Goal: Task Accomplishment & Management: Manage account settings

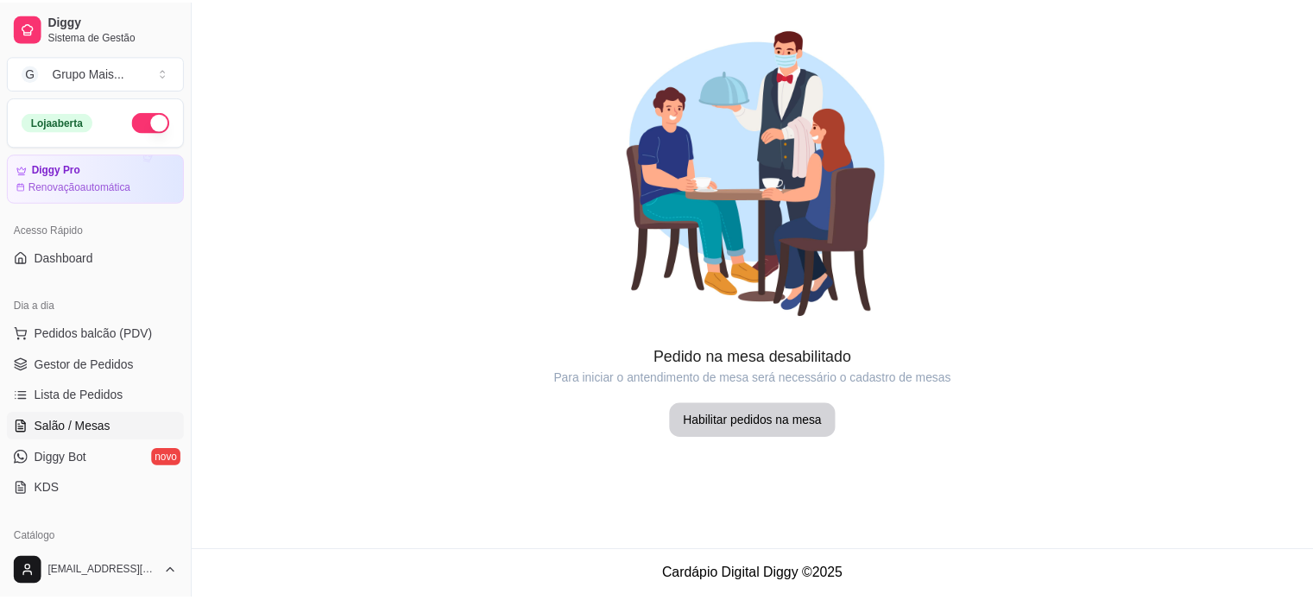
scroll to position [139, 0]
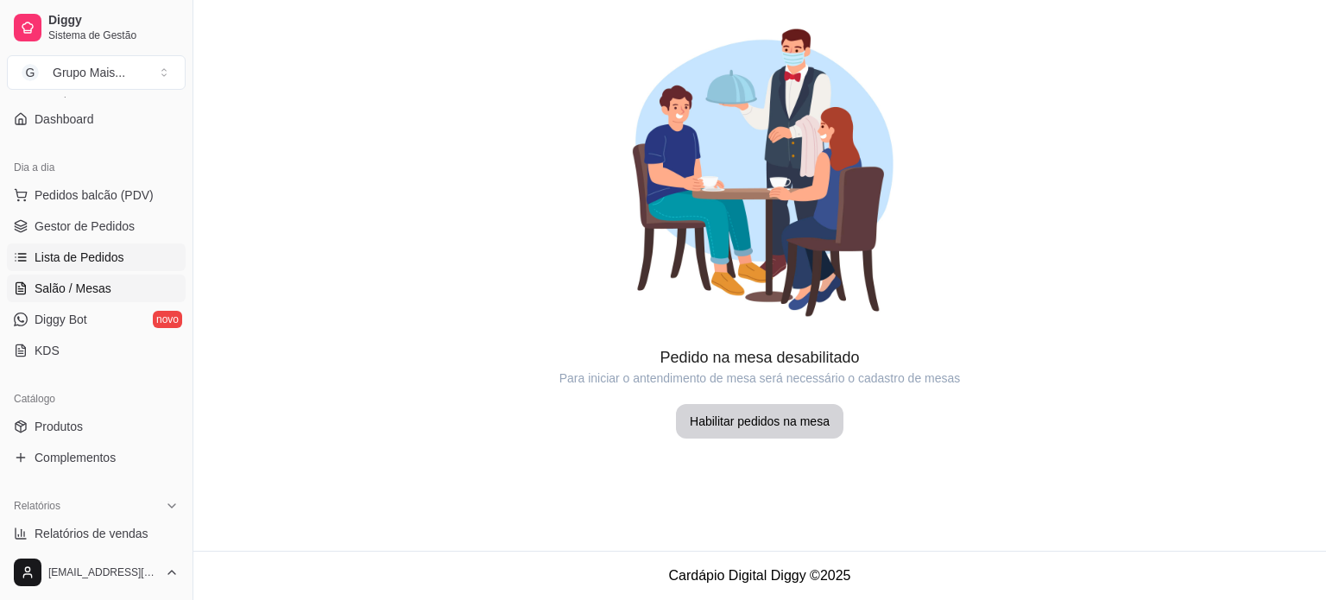
click at [104, 250] on span "Lista de Pedidos" at bounding box center [80, 257] width 90 height 17
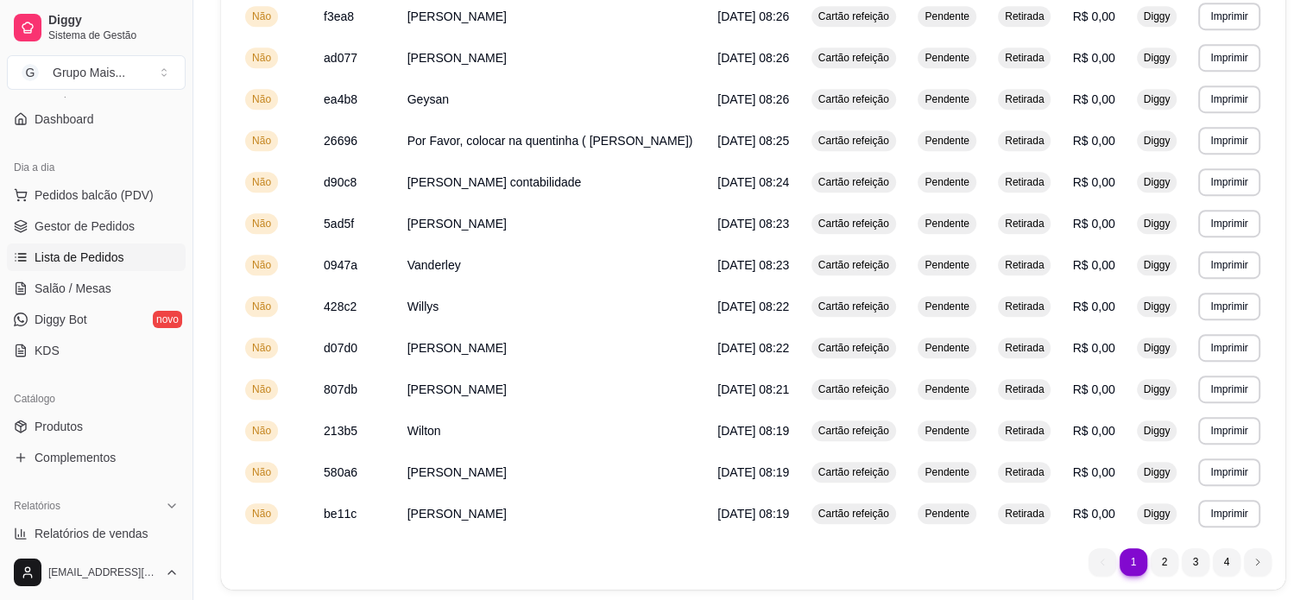
scroll to position [1195, 0]
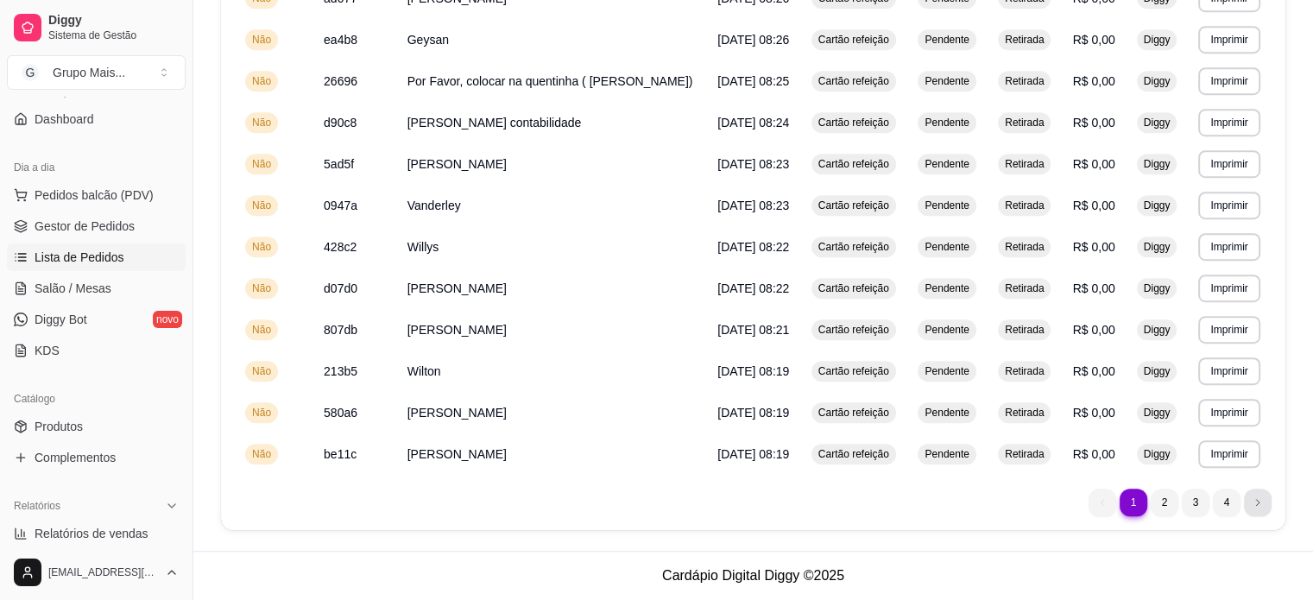
click at [1262, 503] on icon "next page button" at bounding box center [1258, 502] width 10 height 10
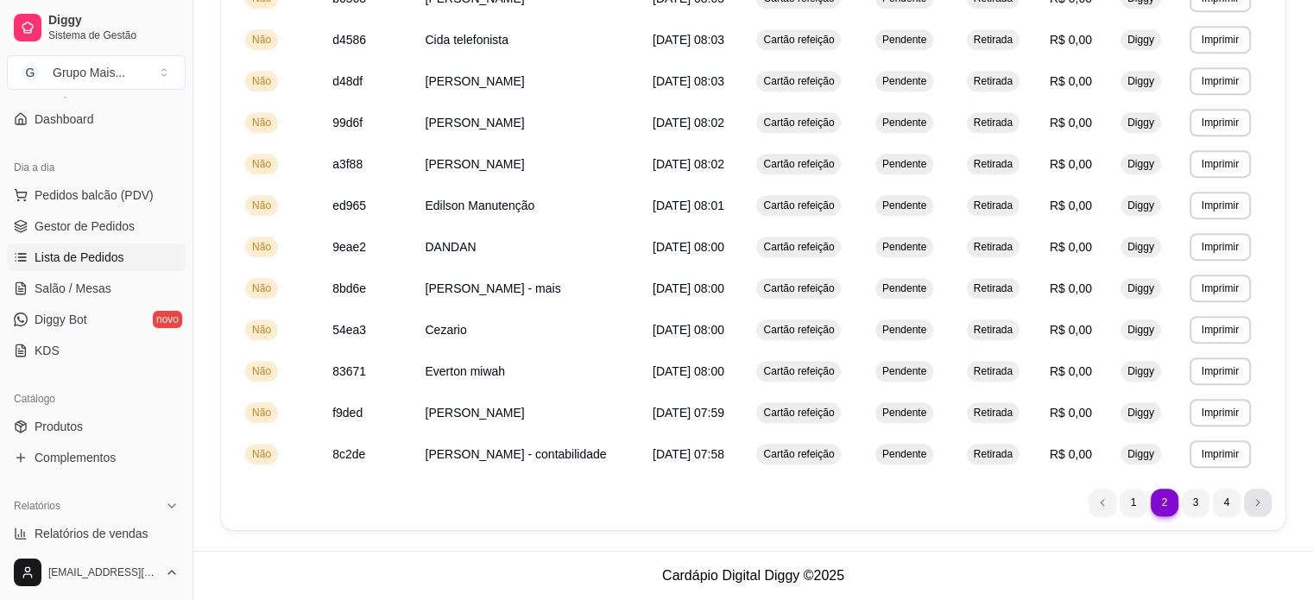
scroll to position [988, 0]
click at [1262, 503] on icon "next page button" at bounding box center [1258, 503] width 10 height 10
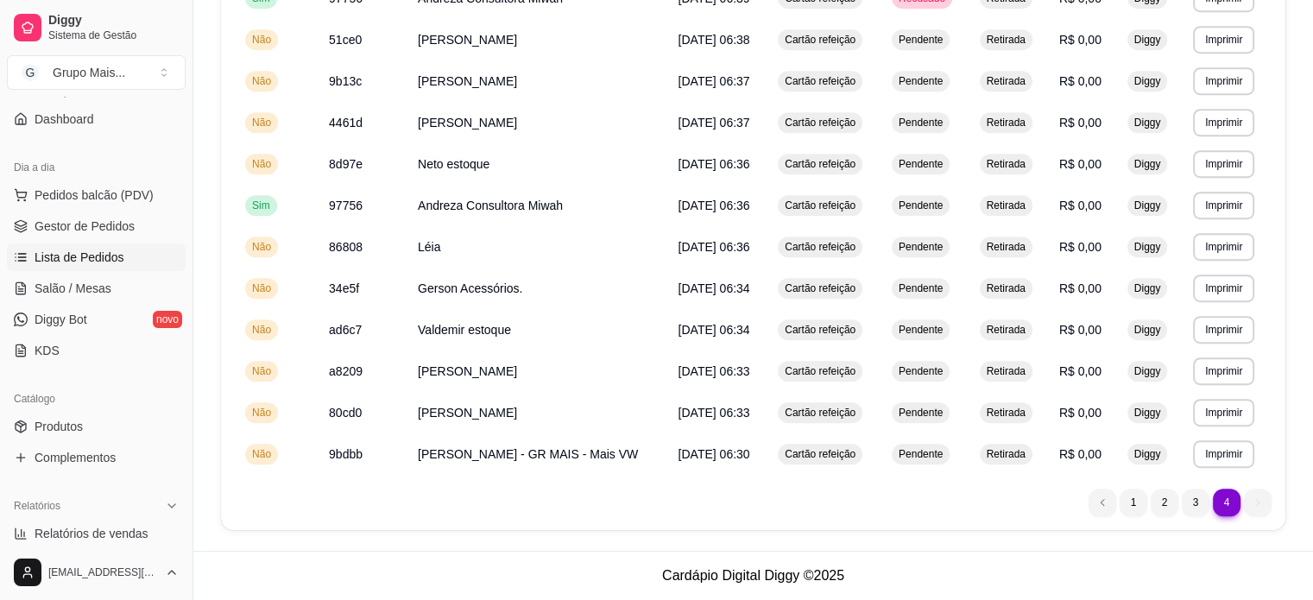
scroll to position [863, 0]
click at [1107, 499] on icon "previous page button" at bounding box center [1102, 503] width 10 height 10
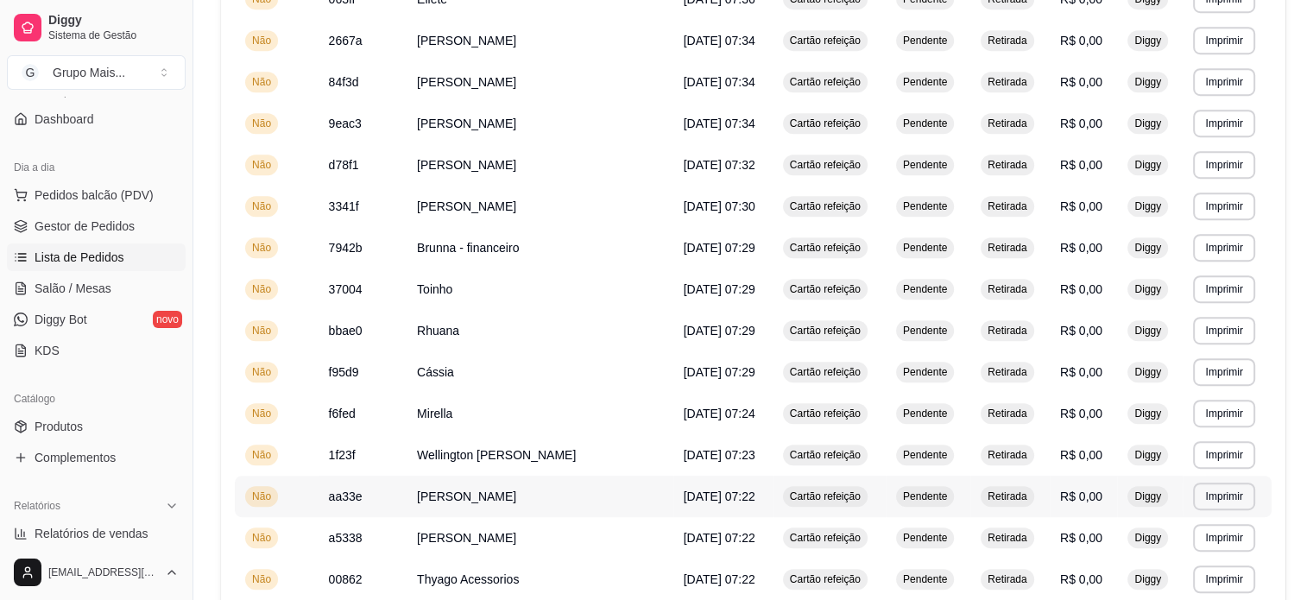
click at [1107, 499] on td "R$ 0,00" at bounding box center [1084, 496] width 68 height 41
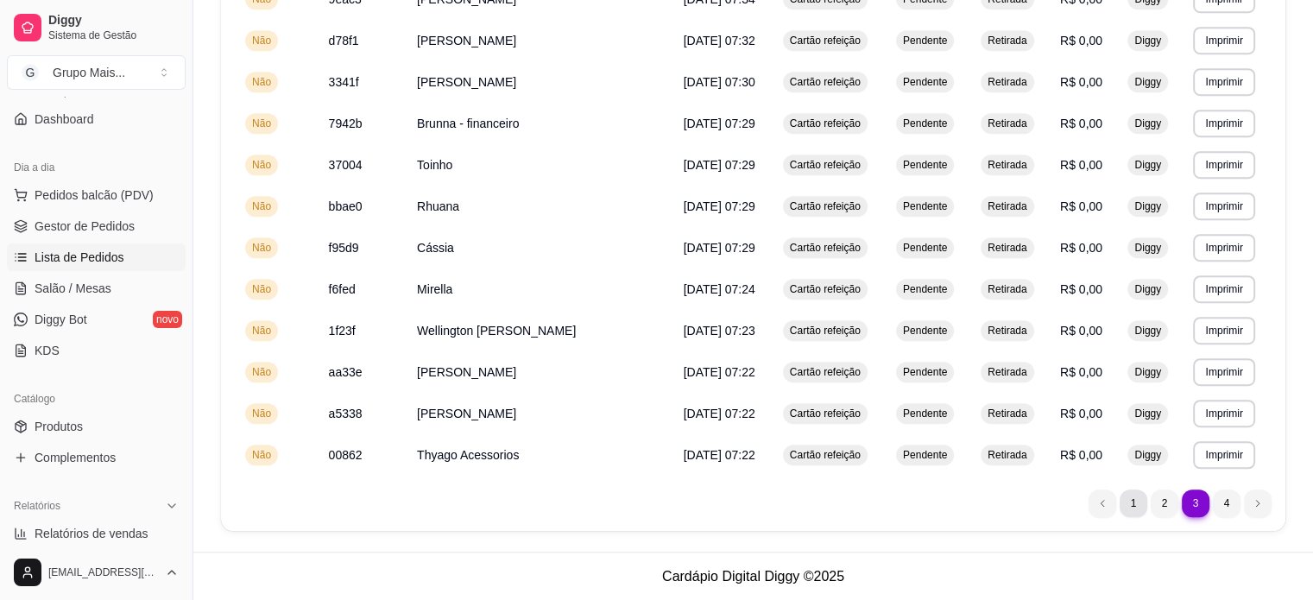
click at [1128, 508] on li "1" at bounding box center [1134, 504] width 28 height 28
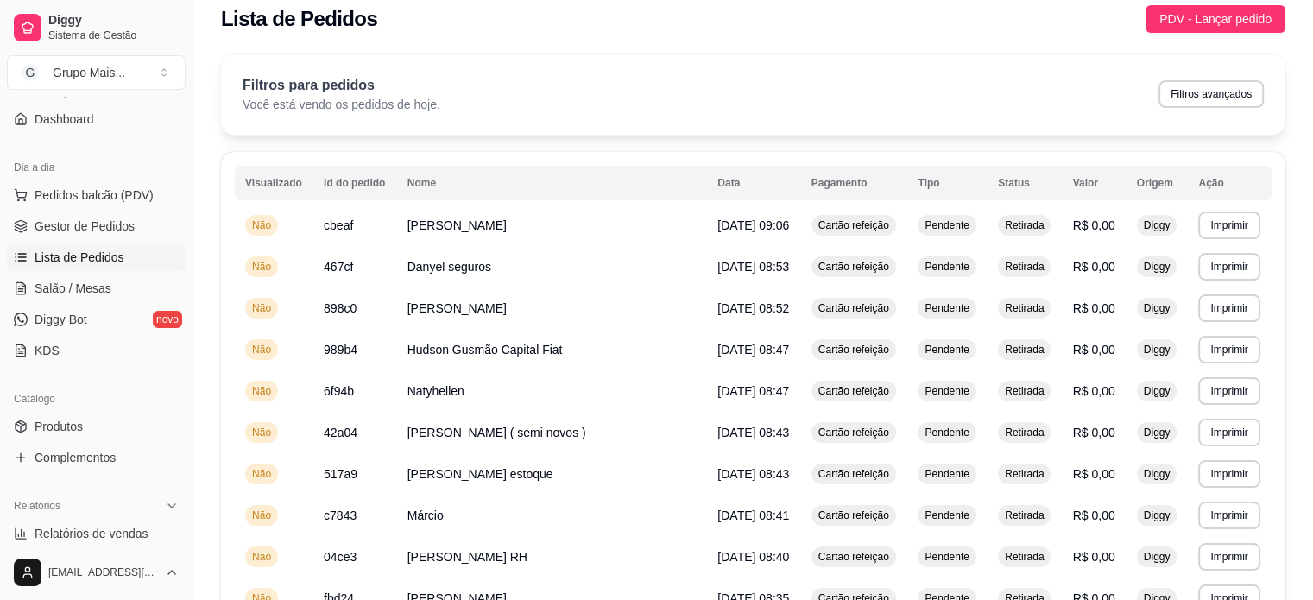
scroll to position [0, 0]
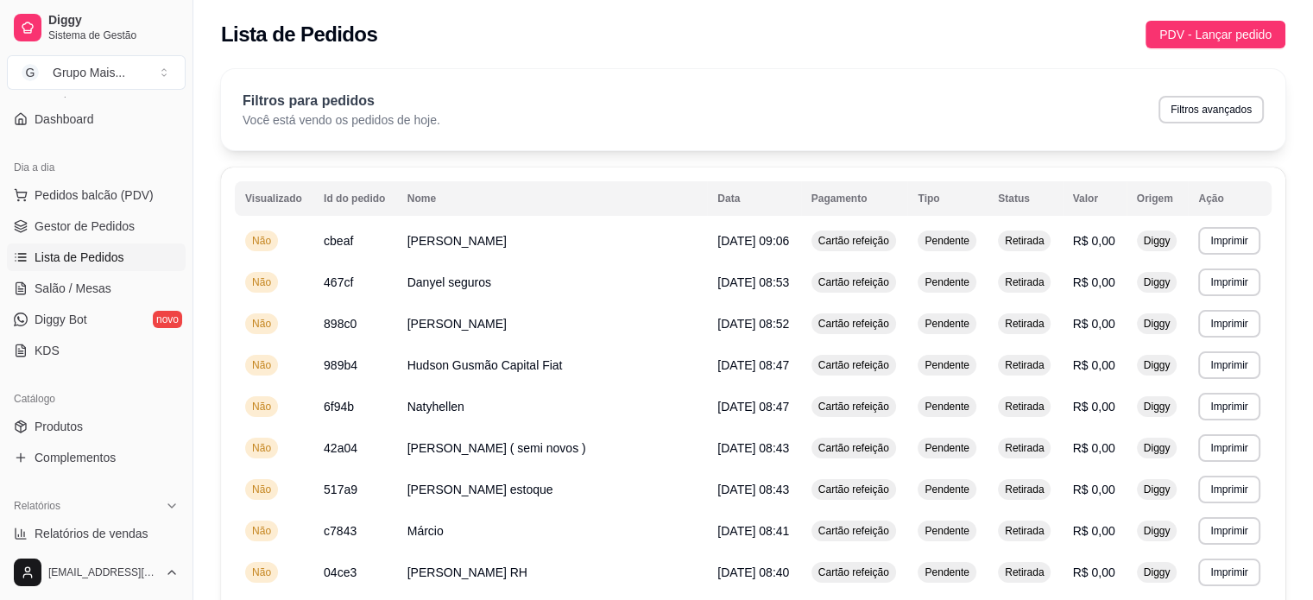
drag, startPoint x: 186, startPoint y: 272, endPoint x: 155, endPoint y: 404, distance: 135.7
click at [155, 404] on div "Diggy Sistema de Gestão G Grupo Mais ... Loja aberta Diggy Pro Renovação automá…" at bounding box center [96, 300] width 193 height 600
click at [186, 441] on button "Toggle Sidebar" at bounding box center [193, 300] width 14 height 600
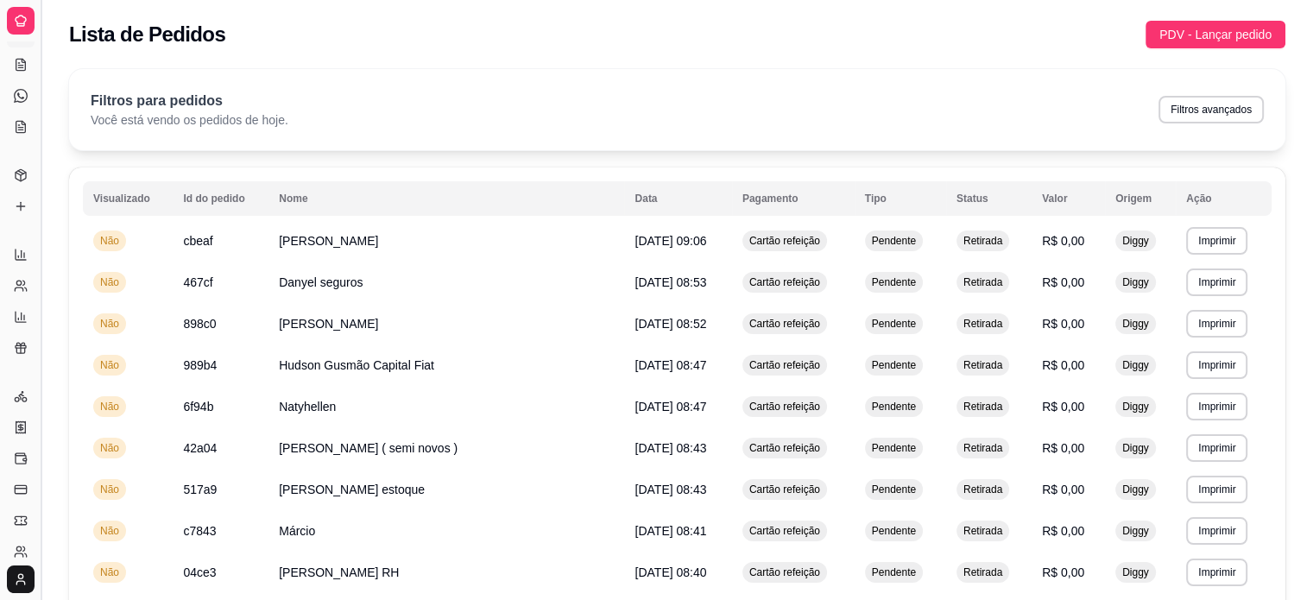
scroll to position [27, 0]
drag, startPoint x: 38, startPoint y: 356, endPoint x: 106, endPoint y: 369, distance: 69.4
click at [43, 316] on button "Toggle Sidebar" at bounding box center [41, 300] width 14 height 600
click at [35, 98] on button "Pedidos balcão (PDV)" at bounding box center [21, 84] width 28 height 28
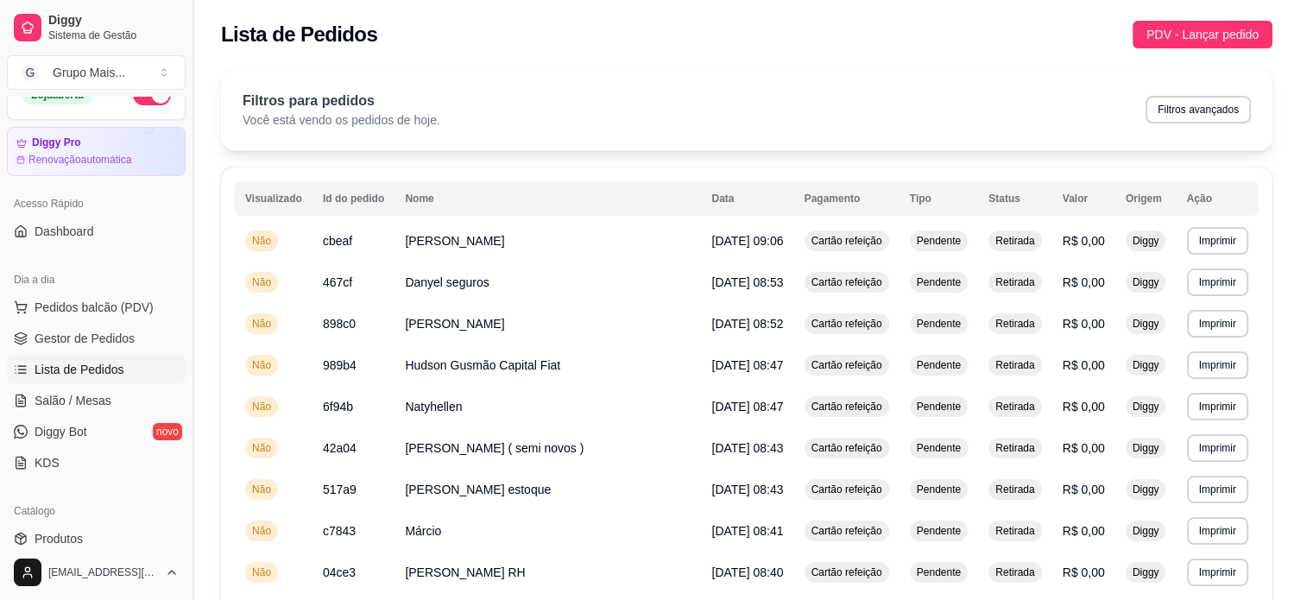
scroll to position [28, 0]
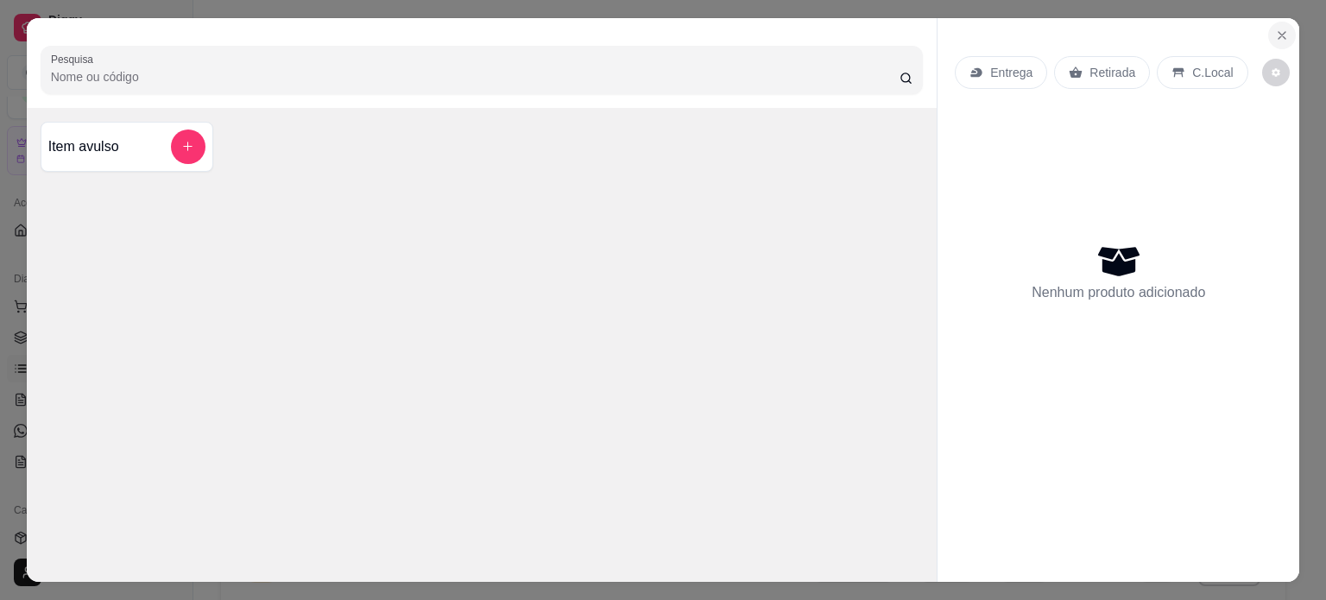
click at [1279, 22] on button "Close" at bounding box center [1282, 36] width 28 height 28
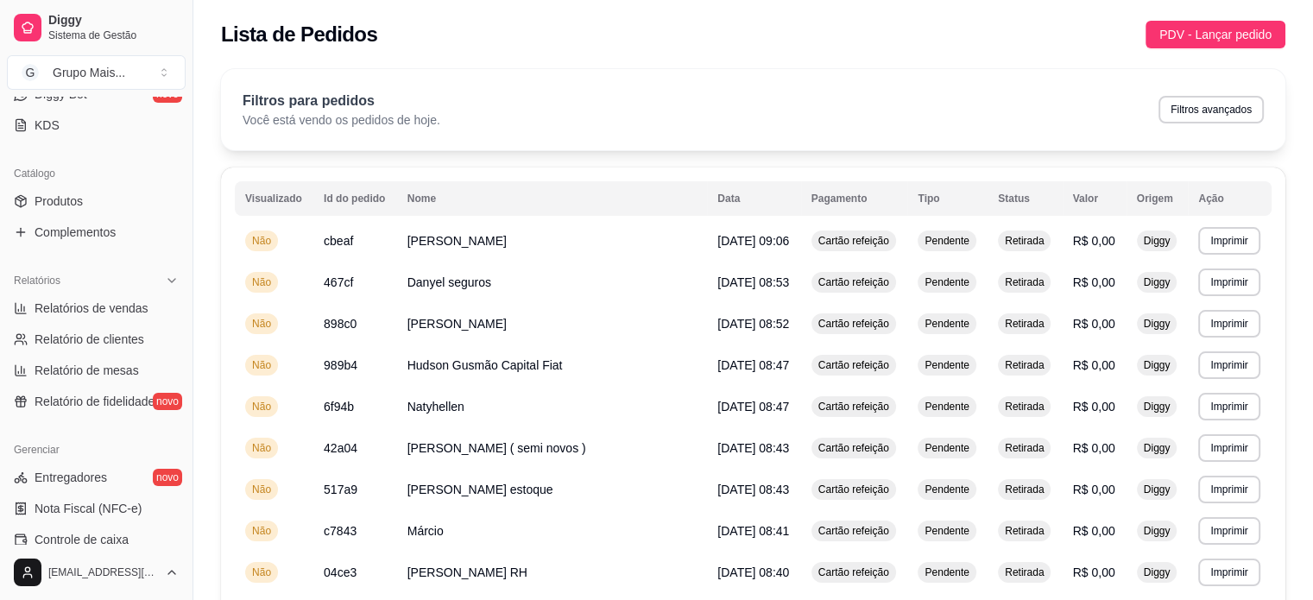
scroll to position [366, 0]
click at [121, 313] on span "Relatórios de vendas" at bounding box center [92, 306] width 114 height 17
select select "ALL"
select select "0"
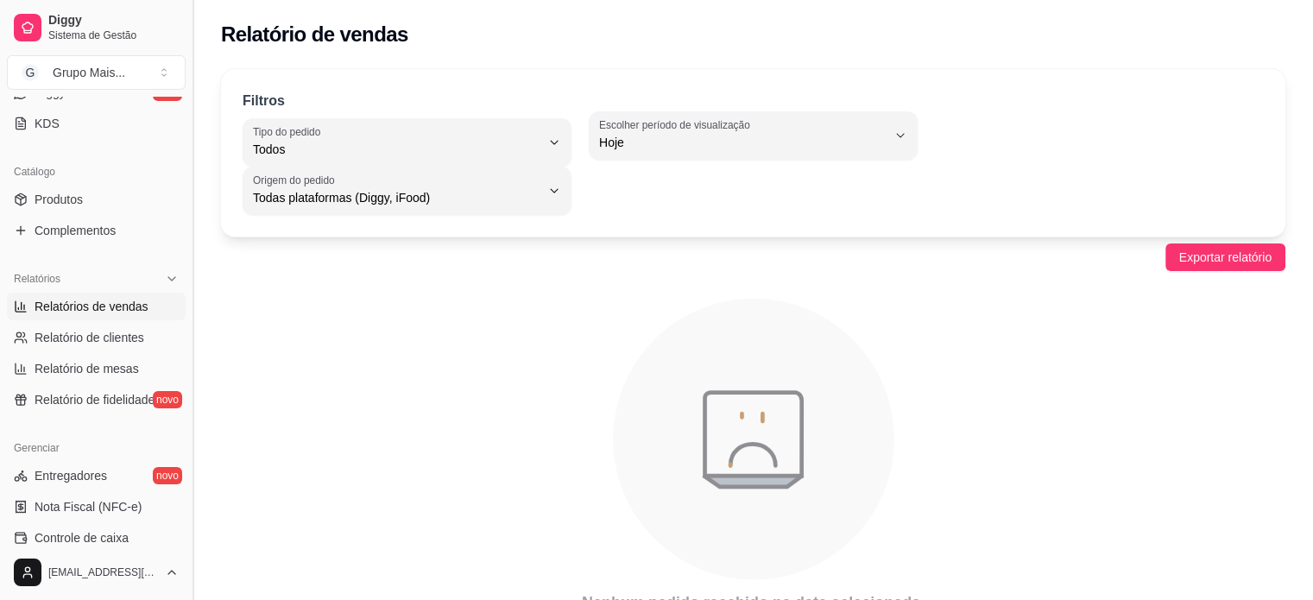
drag, startPoint x: 186, startPoint y: 288, endPoint x: 186, endPoint y: 201, distance: 87.2
click at [186, 201] on button "Toggle Sidebar" at bounding box center [193, 300] width 14 height 600
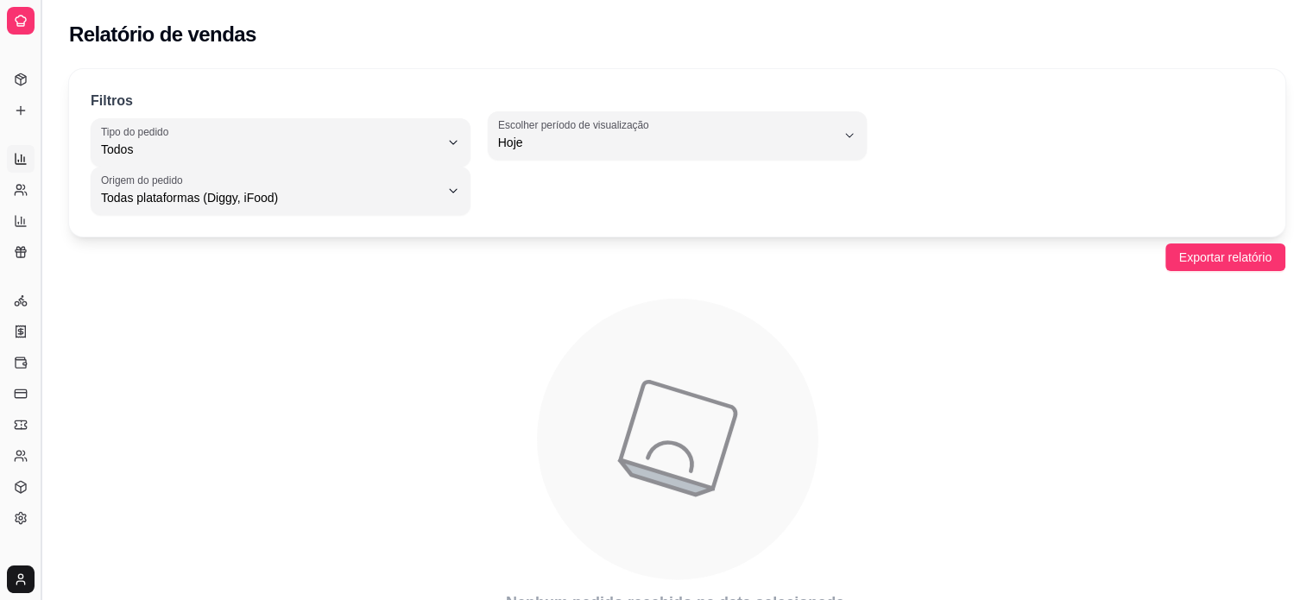
scroll to position [207, 0]
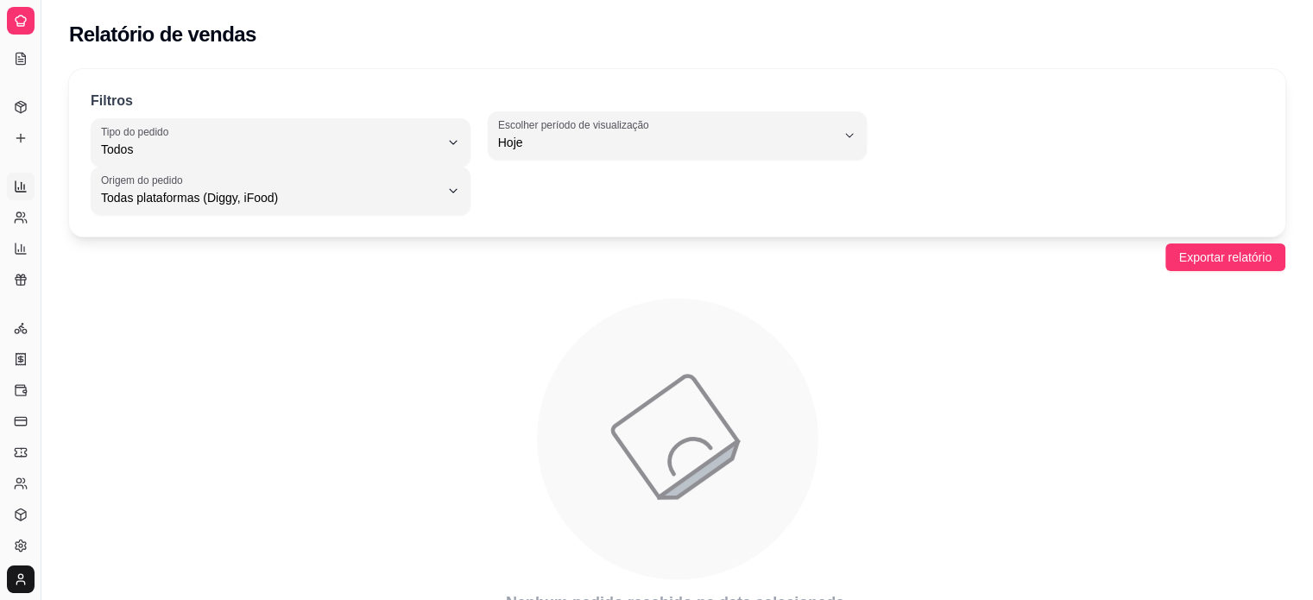
drag, startPoint x: 41, startPoint y: 210, endPoint x: 156, endPoint y: 247, distance: 120.7
click at [156, 247] on div "Diggy Sistema de Gestão G Grupo Mais ... Loja aberta Diggy Pro Renovação automá…" at bounding box center [656, 342] width 1313 height 685
drag, startPoint x: 46, startPoint y: 237, endPoint x: 130, endPoint y: 238, distance: 84.6
click at [130, 238] on div "Diggy Sistema de Gestão G Grupo Mais ... Loja aberta Diggy Pro Renovação automá…" at bounding box center [656, 342] width 1313 height 685
click at [43, 236] on button "Toggle Sidebar" at bounding box center [41, 300] width 14 height 600
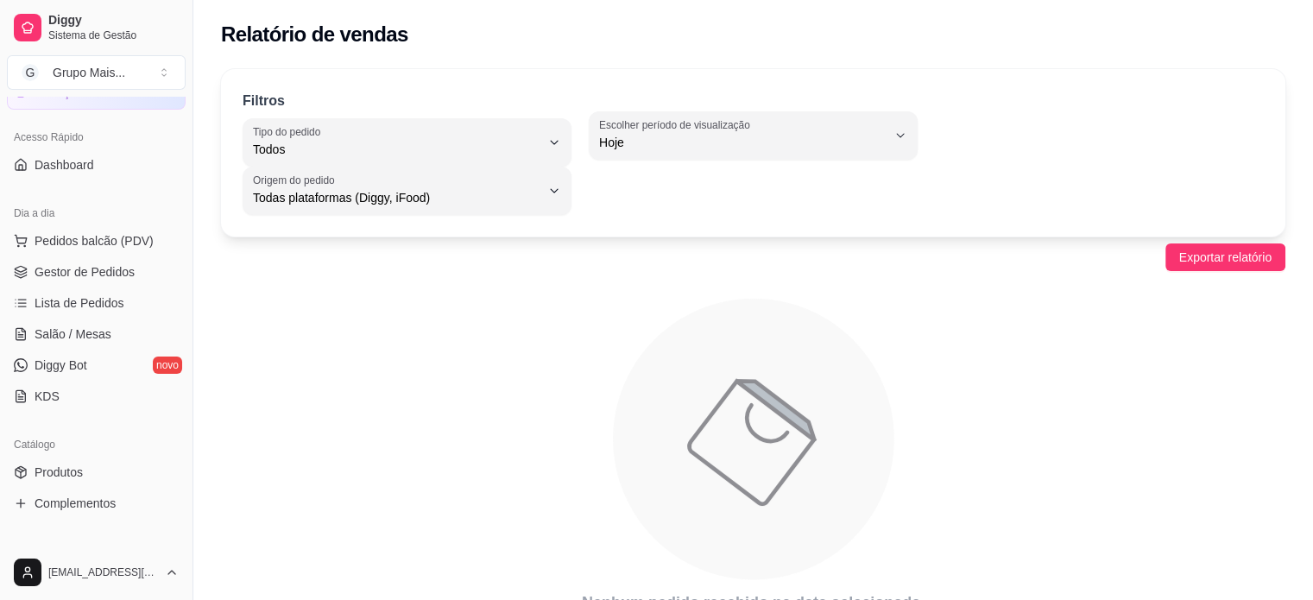
scroll to position [97, 0]
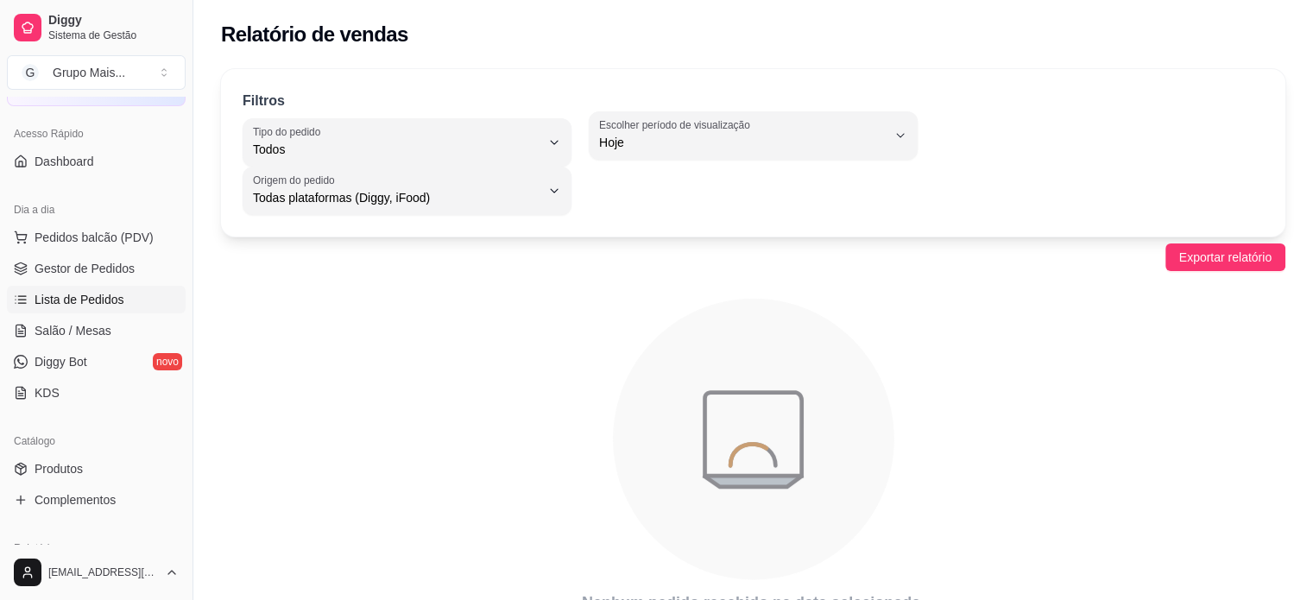
click at [83, 291] on span "Lista de Pedidos" at bounding box center [80, 299] width 90 height 17
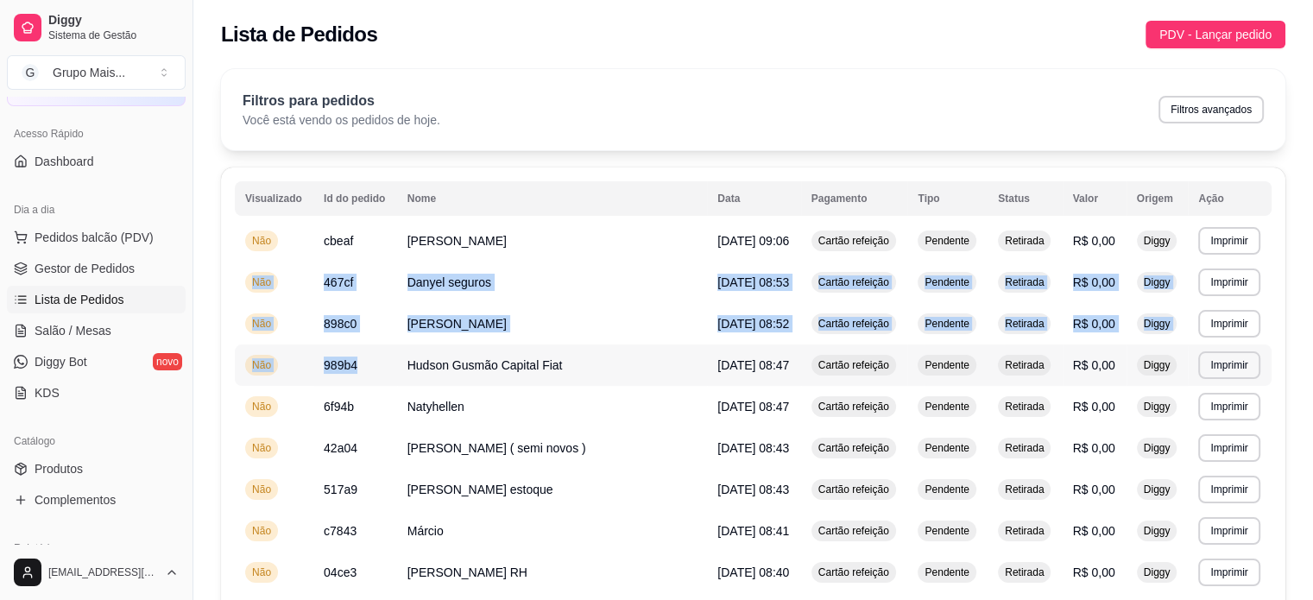
drag, startPoint x: 245, startPoint y: 218, endPoint x: 572, endPoint y: 393, distance: 371.2
click at [295, 237] on td "Não" at bounding box center [274, 240] width 79 height 41
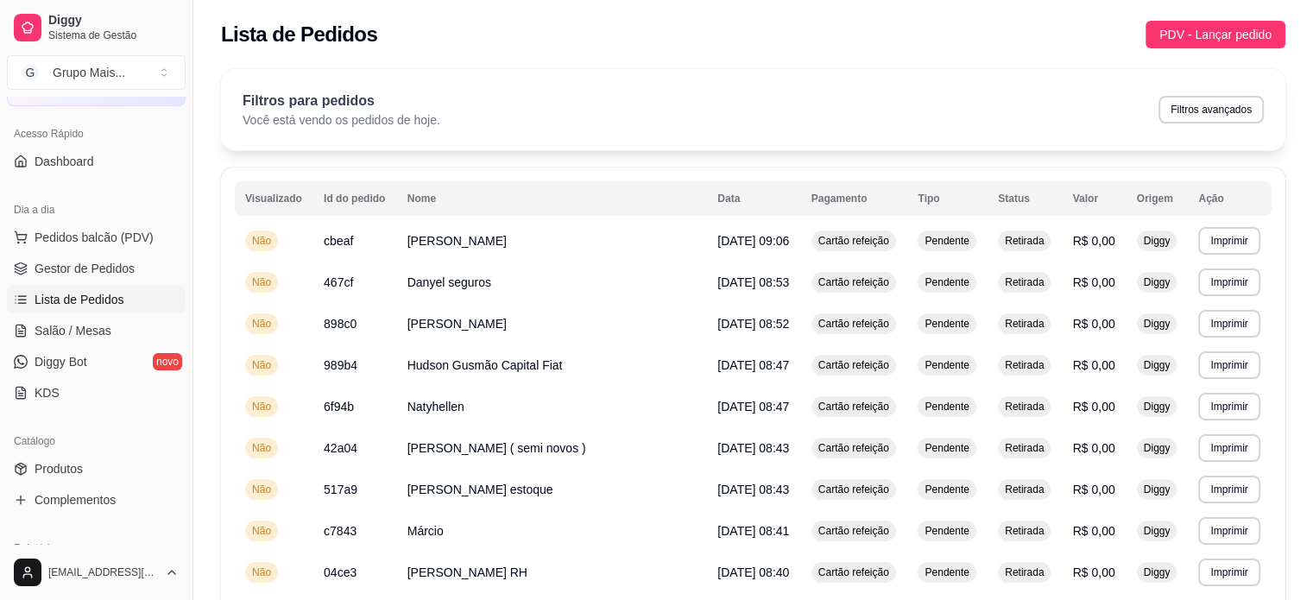
drag, startPoint x: 243, startPoint y: 217, endPoint x: 319, endPoint y: 288, distance: 103.9
click at [619, 260] on tr "**********" at bounding box center [753, 240] width 1037 height 41
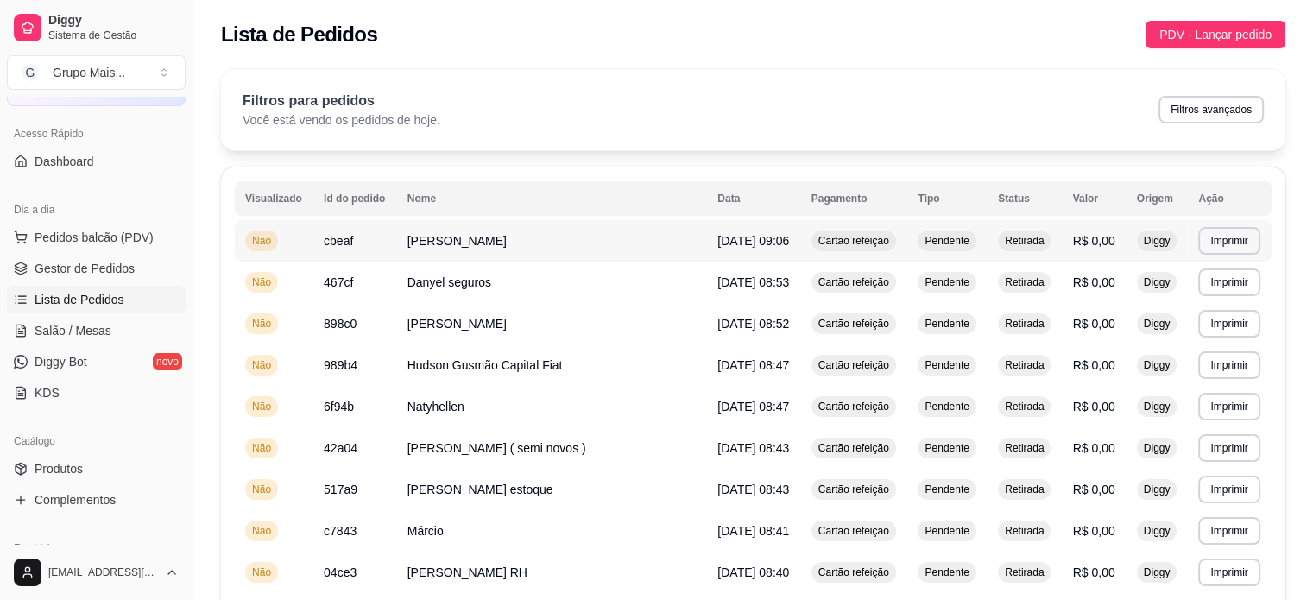
click at [319, 240] on td "cbeaf" at bounding box center [355, 240] width 84 height 41
click at [282, 262] on td "Não" at bounding box center [274, 240] width 79 height 41
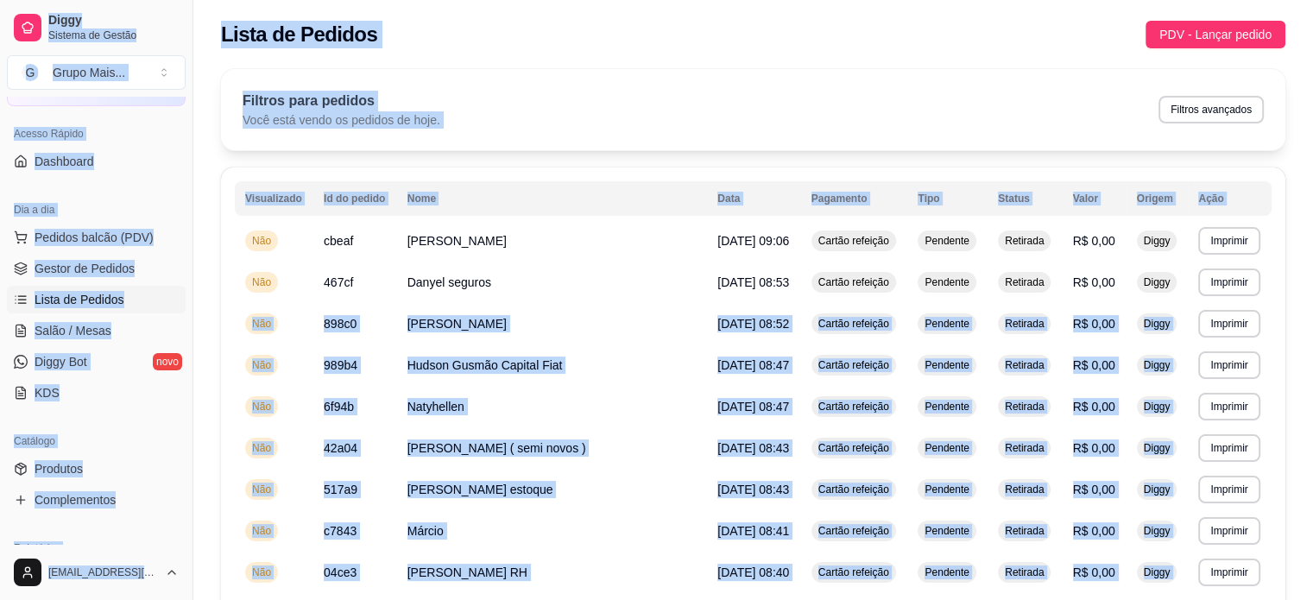
click at [487, 117] on div "Filtros para pedidos Você está vendo os pedidos de hoje. Filtros avançados" at bounding box center [753, 110] width 1021 height 38
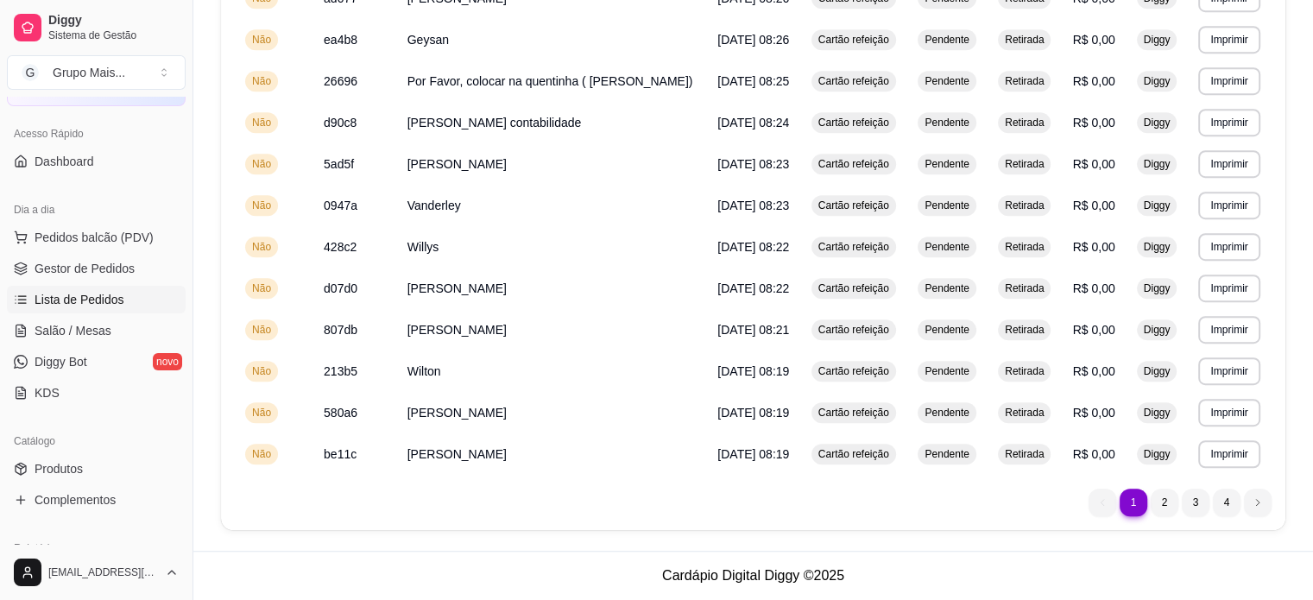
scroll to position [1195, 0]
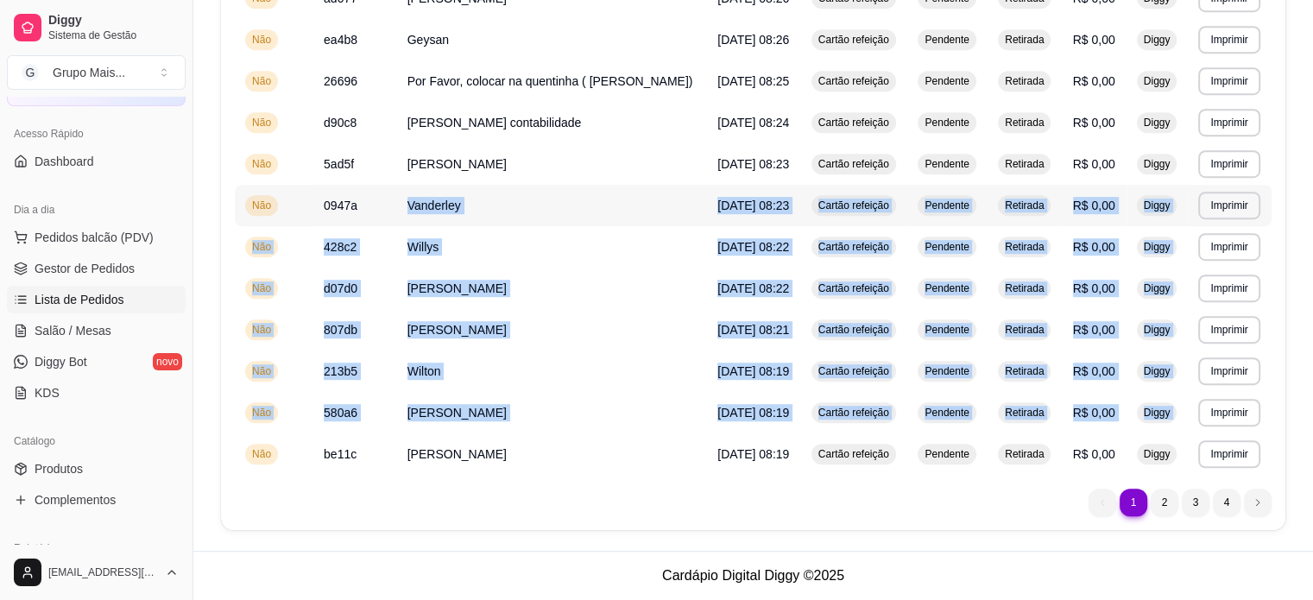
drag, startPoint x: 239, startPoint y: 484, endPoint x: 539, endPoint y: 168, distance: 434.8
click at [435, 457] on span "[PERSON_NAME]" at bounding box center [457, 454] width 99 height 14
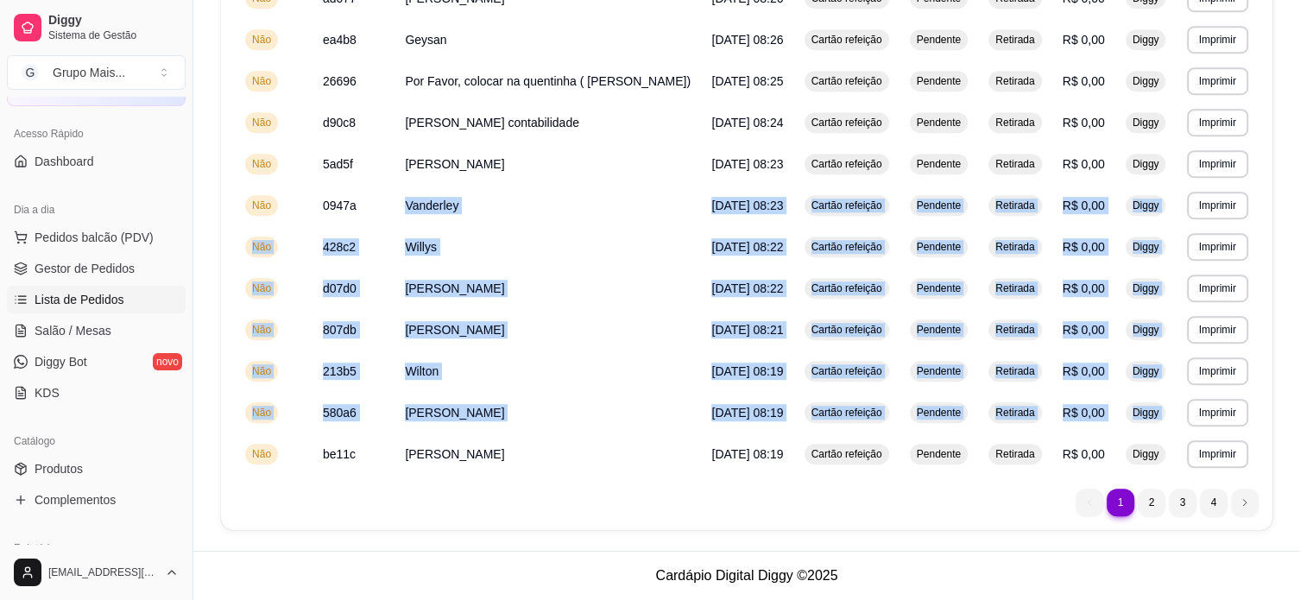
click at [435, 457] on div "Pagamento (VR/TICKET/ALELO) 0" at bounding box center [657, 463] width 462 height 49
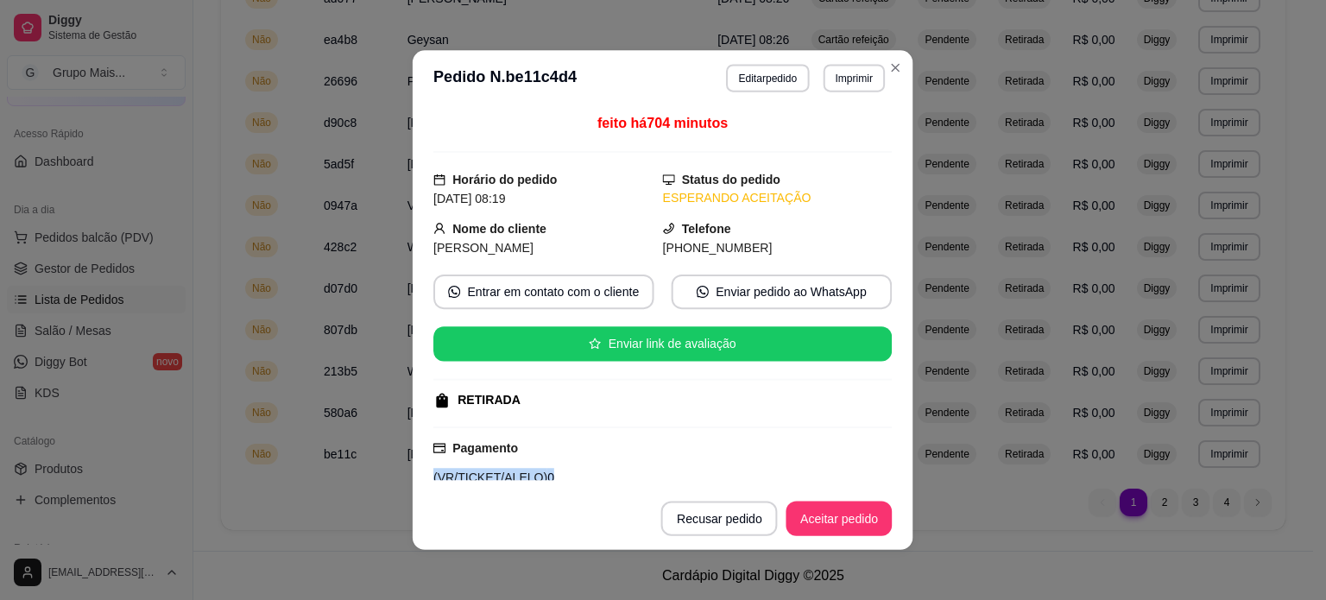
click at [435, 457] on div "Pagamento (VR/TICKET/ALELO) 0" at bounding box center [662, 463] width 458 height 48
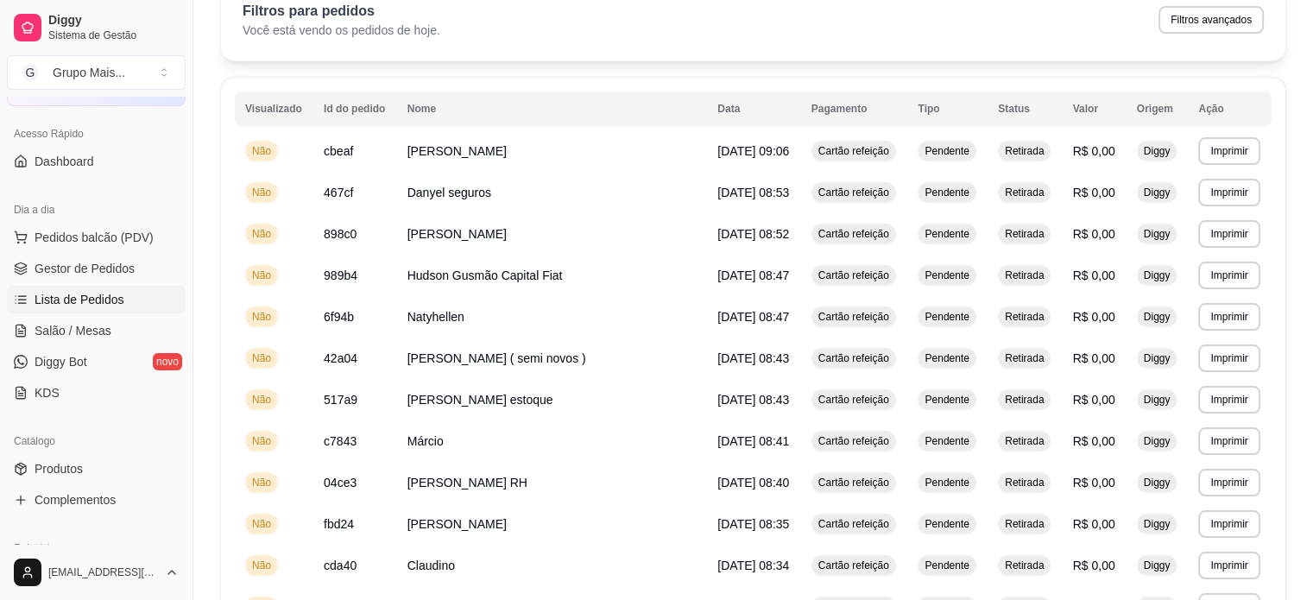
scroll to position [0, 0]
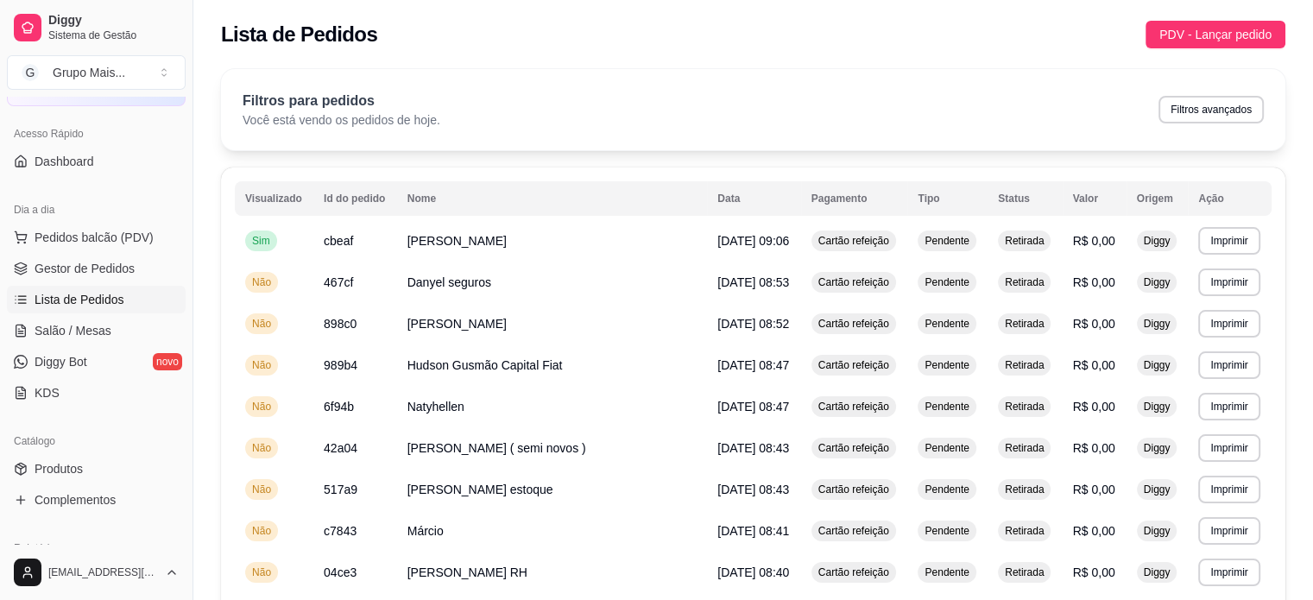
click at [1090, 119] on div "Filtros para pedidos Você está vendo os pedidos de hoje. Filtros avançados" at bounding box center [753, 110] width 1021 height 38
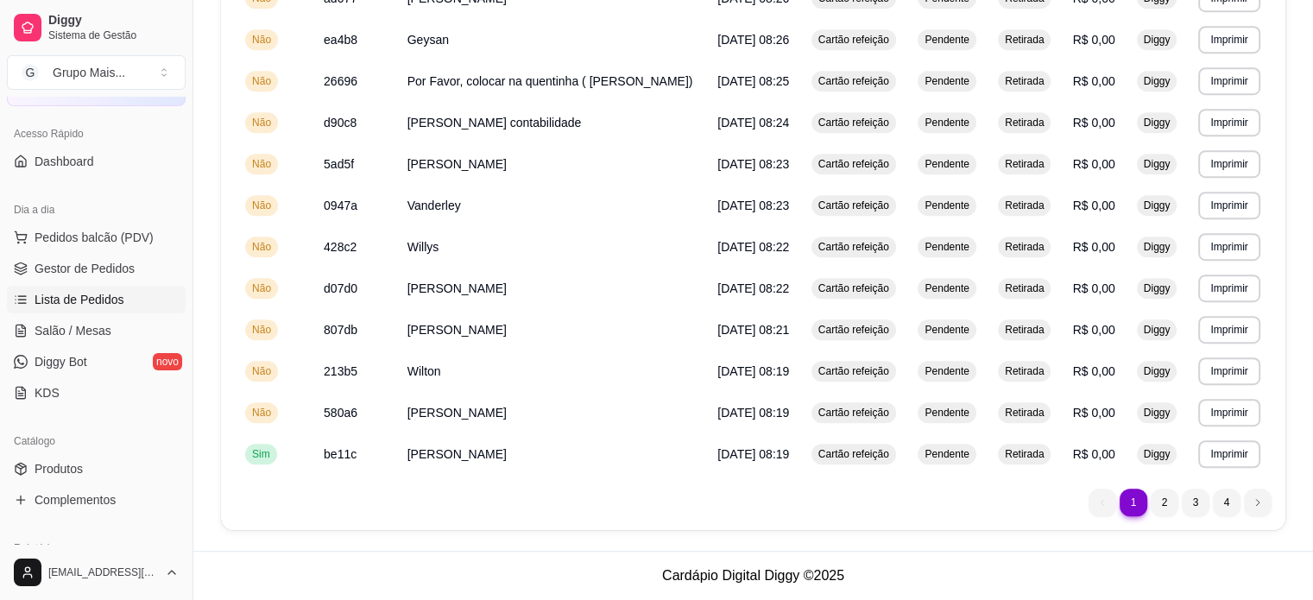
scroll to position [1195, 0]
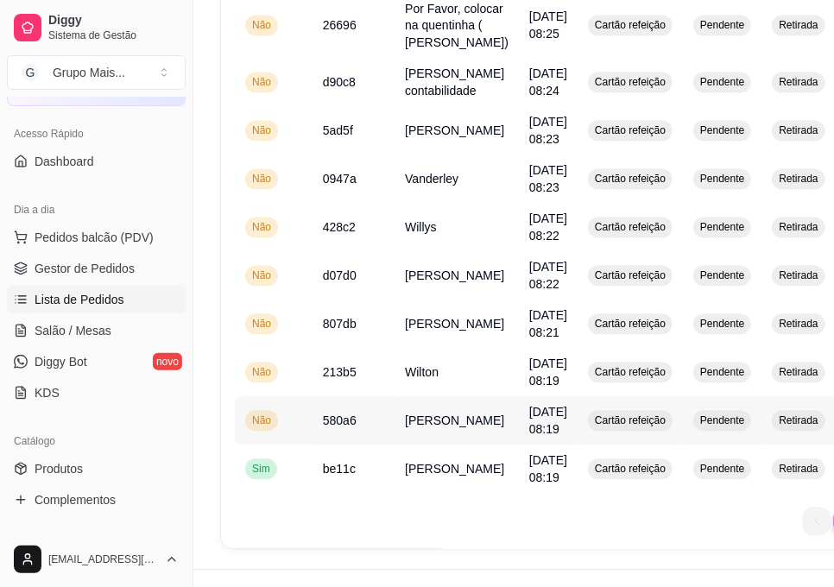
click at [438, 427] on span "[PERSON_NAME]" at bounding box center [454, 421] width 99 height 14
click at [546, 293] on tr "**********" at bounding box center [638, 275] width 807 height 48
click at [504, 300] on tr "**********" at bounding box center [638, 275] width 807 height 48
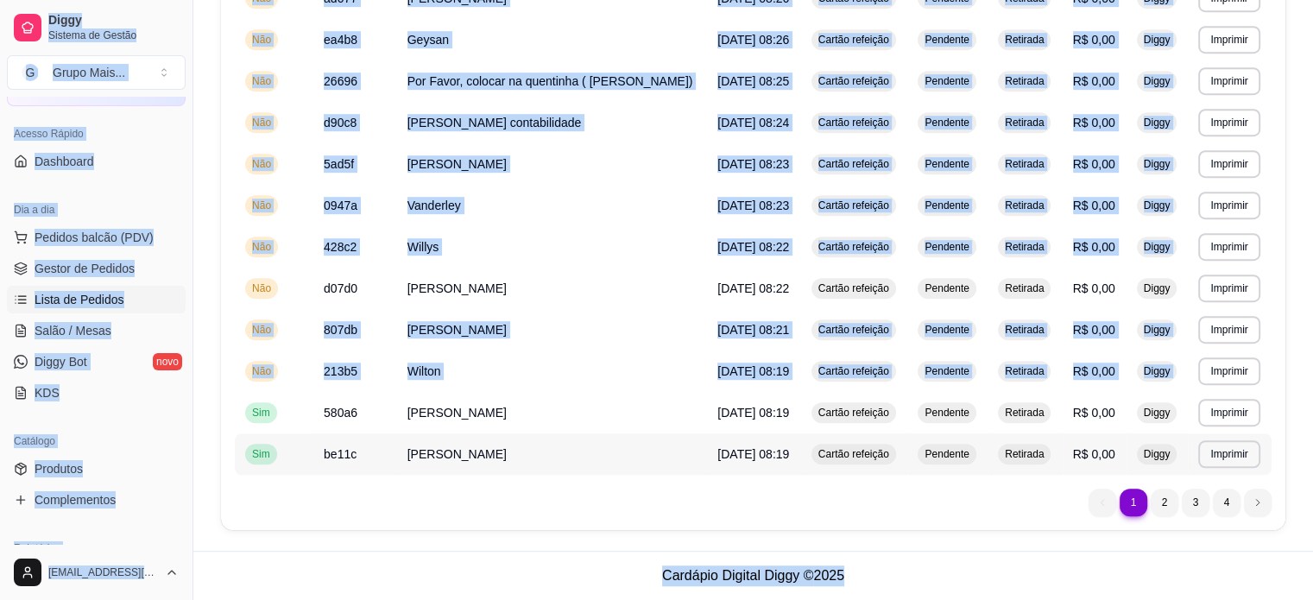
click at [356, 447] on tr "**********" at bounding box center [753, 453] width 1037 height 41
click at [471, 351] on td "Wilton" at bounding box center [552, 371] width 311 height 41
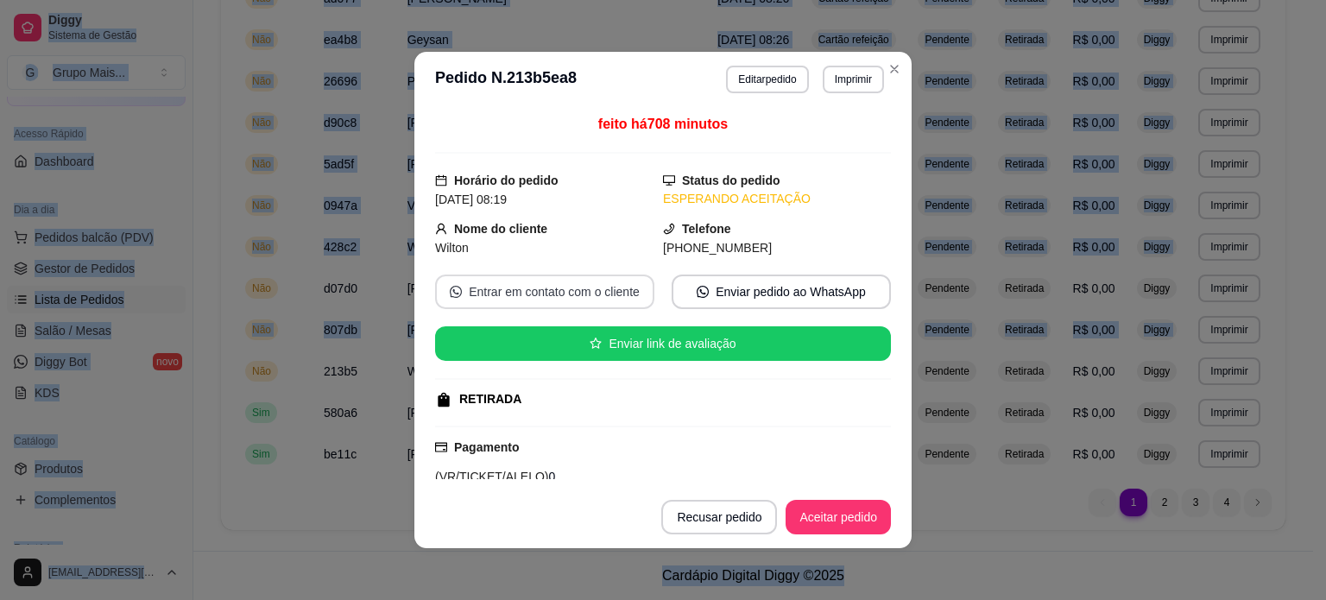
click at [540, 206] on div "feito há 708 minutos Horário do pedido [DATE] 08:19 Status do pedido ESPERANDO …" at bounding box center [663, 296] width 456 height 365
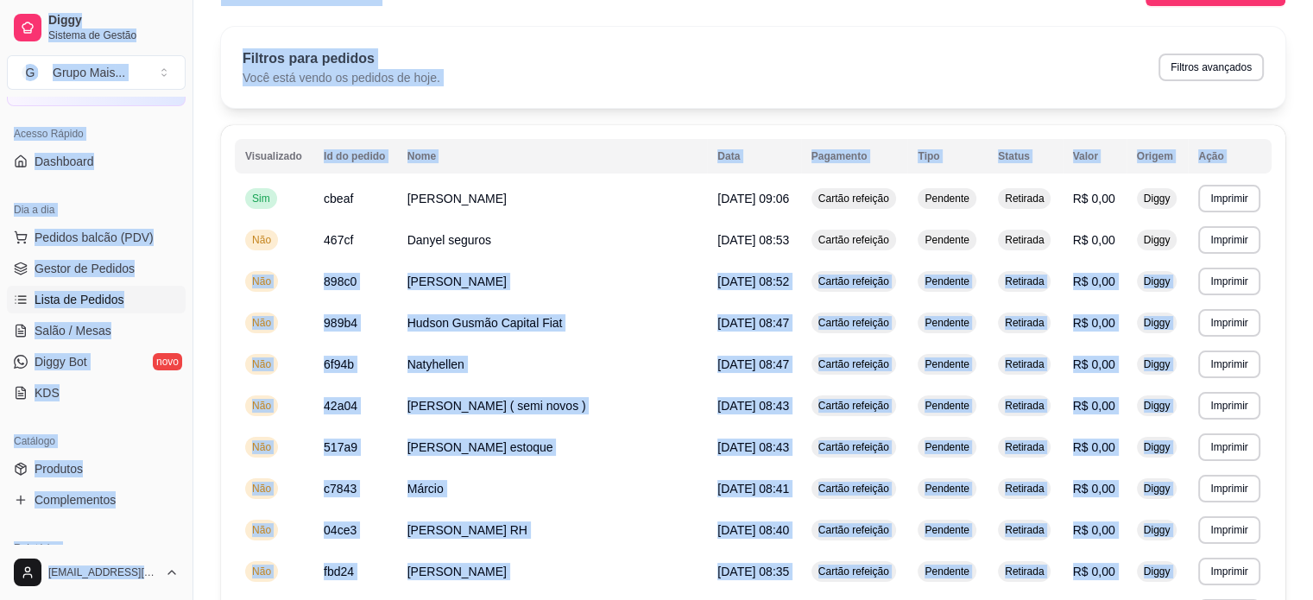
scroll to position [0, 0]
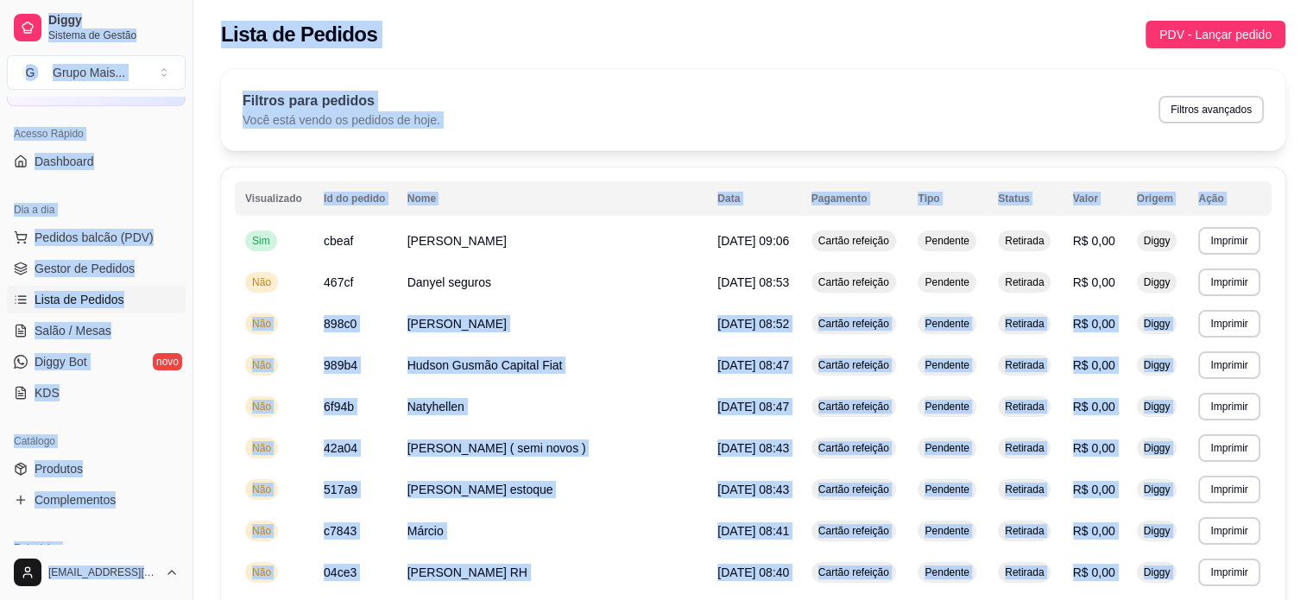
copy div "Lorem Ipsumdo si Ametco A Elits Doei ... Temp incidi Utlab Etd Magnaaliq enimad…"
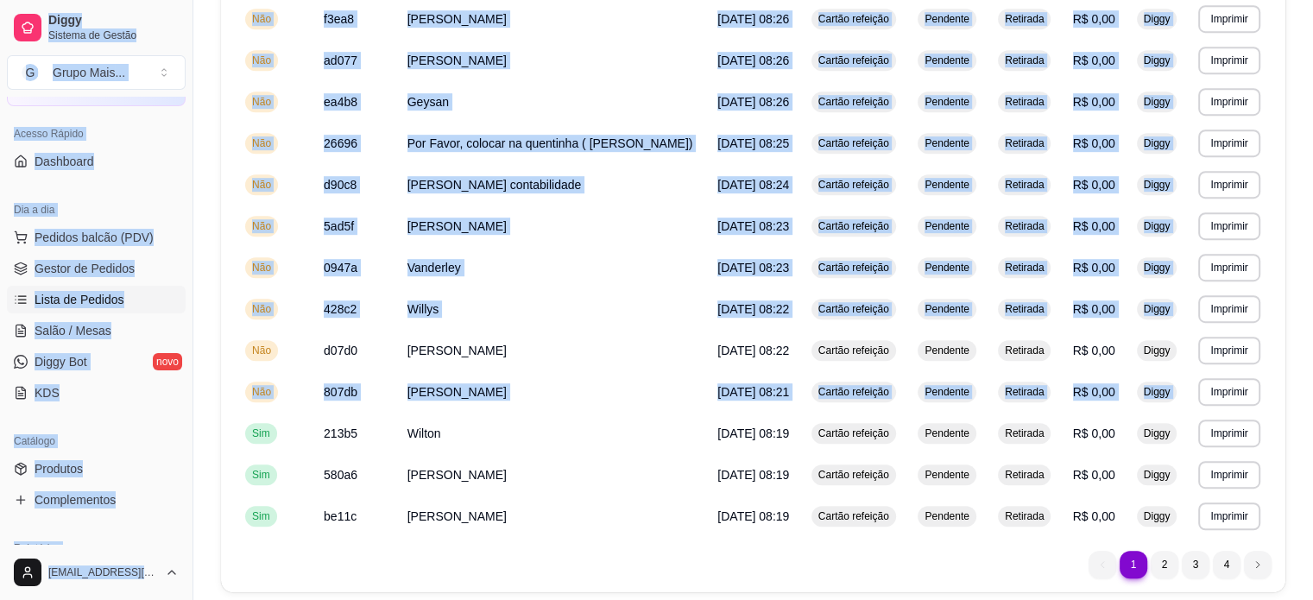
scroll to position [1195, 0]
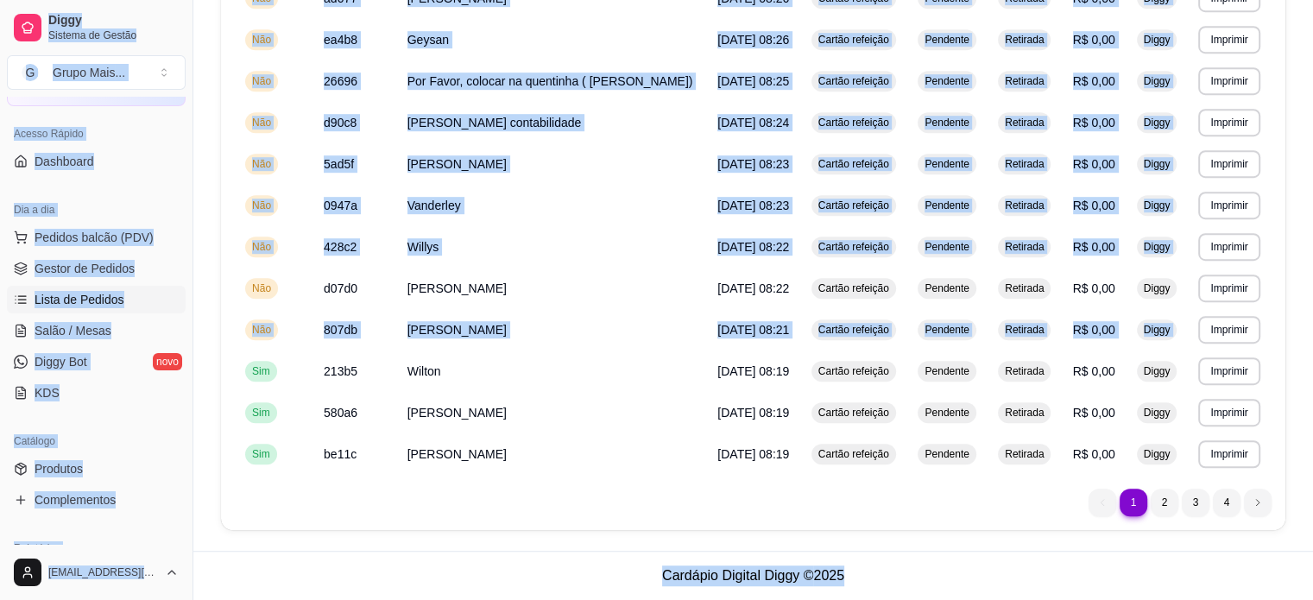
click at [494, 558] on footer "Cardápio Digital Diggy © 2025" at bounding box center [753, 575] width 1120 height 49
click at [1181, 510] on ul "1 1 2 3 4" at bounding box center [1180, 503] width 183 height 28
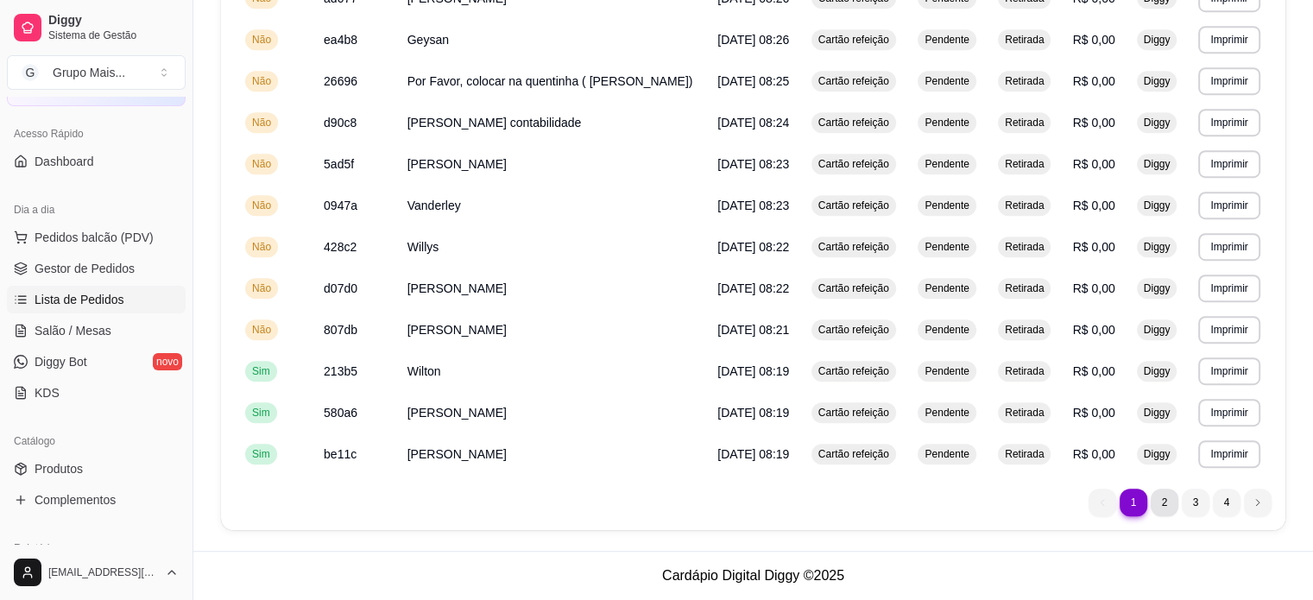
click at [1173, 509] on li "2" at bounding box center [1165, 503] width 28 height 28
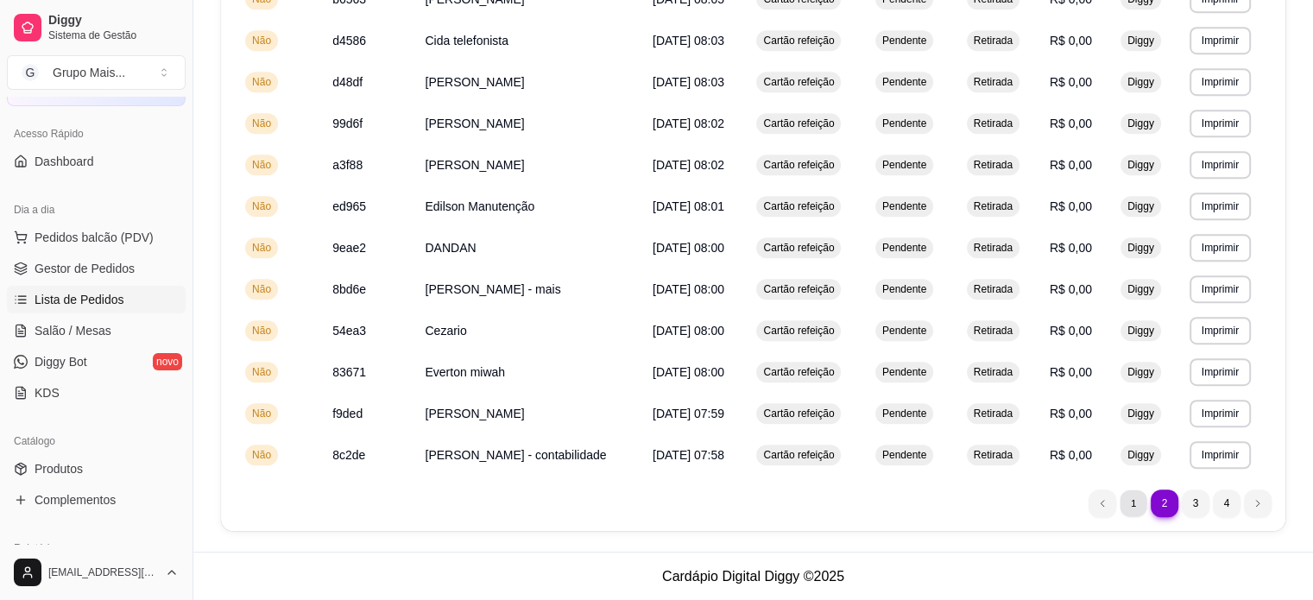
click at [1133, 509] on li "1" at bounding box center [1133, 503] width 27 height 27
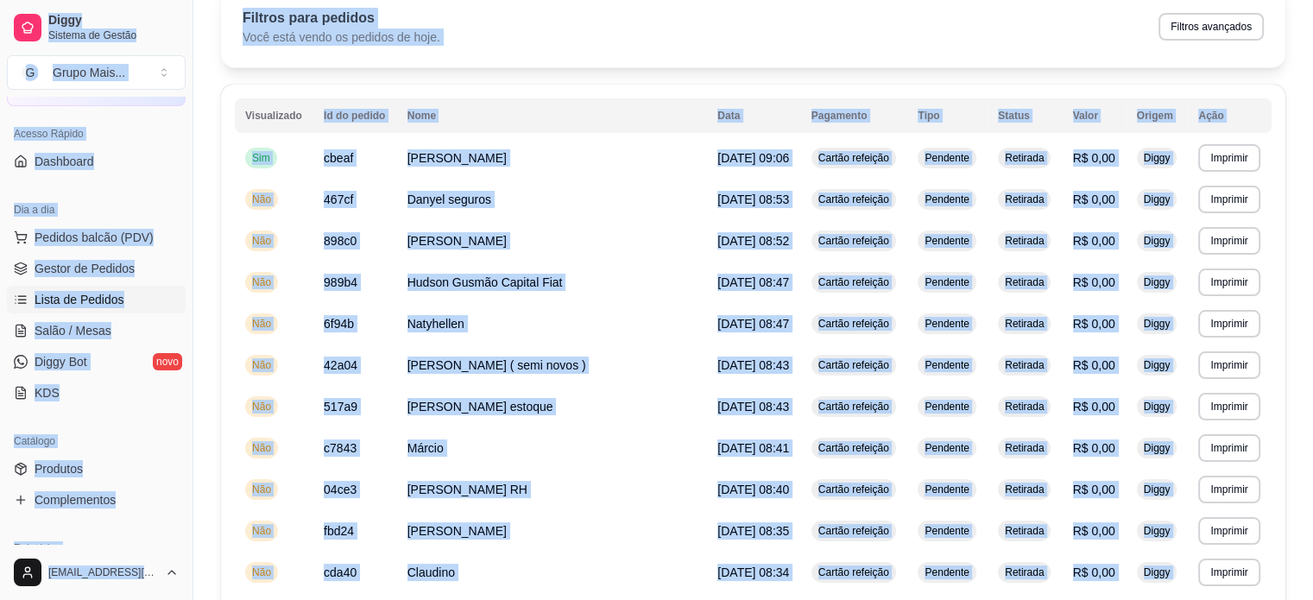
scroll to position [81, 0]
